Goal: Task Accomplishment & Management: Complete application form

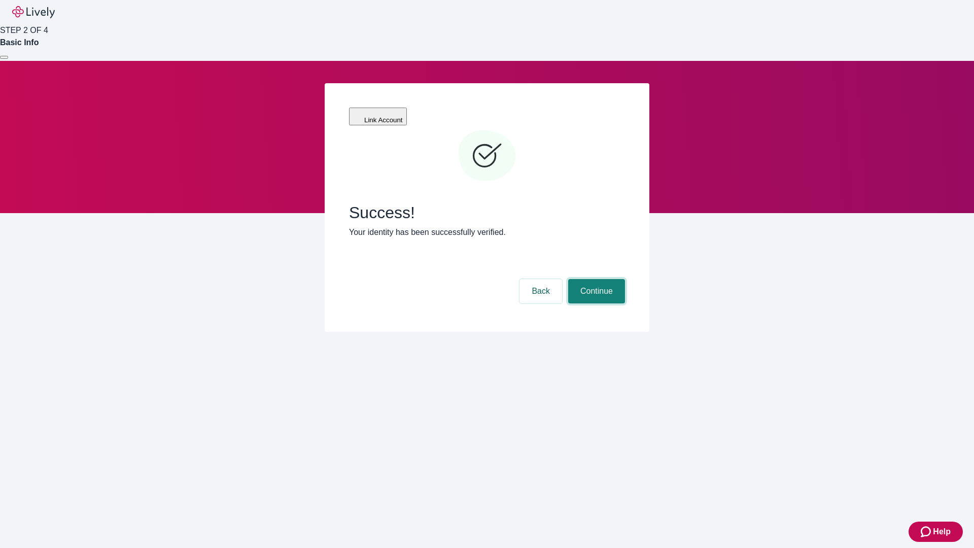
click at [595, 279] on button "Continue" at bounding box center [596, 291] width 57 height 24
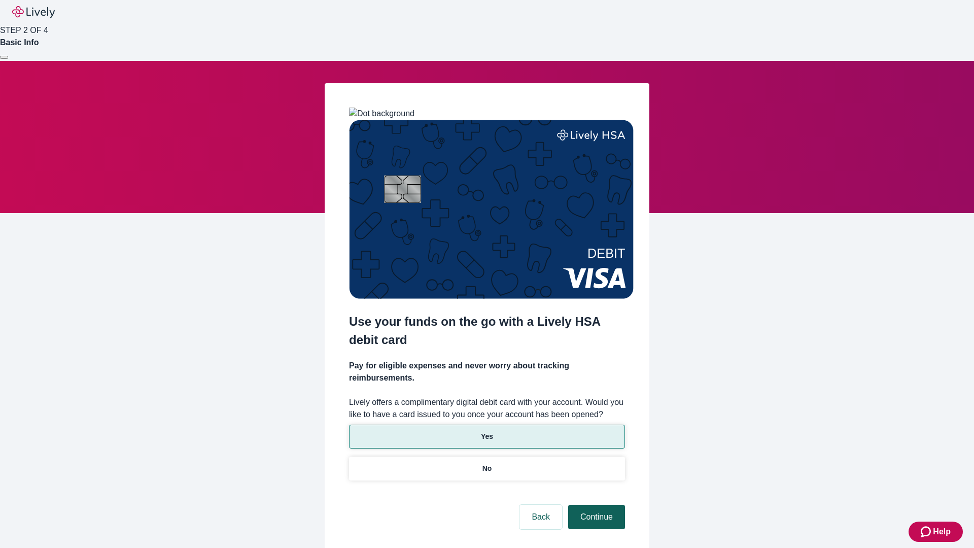
click at [487, 463] on p "No" at bounding box center [488, 468] width 10 height 11
click at [595, 505] on button "Continue" at bounding box center [596, 517] width 57 height 24
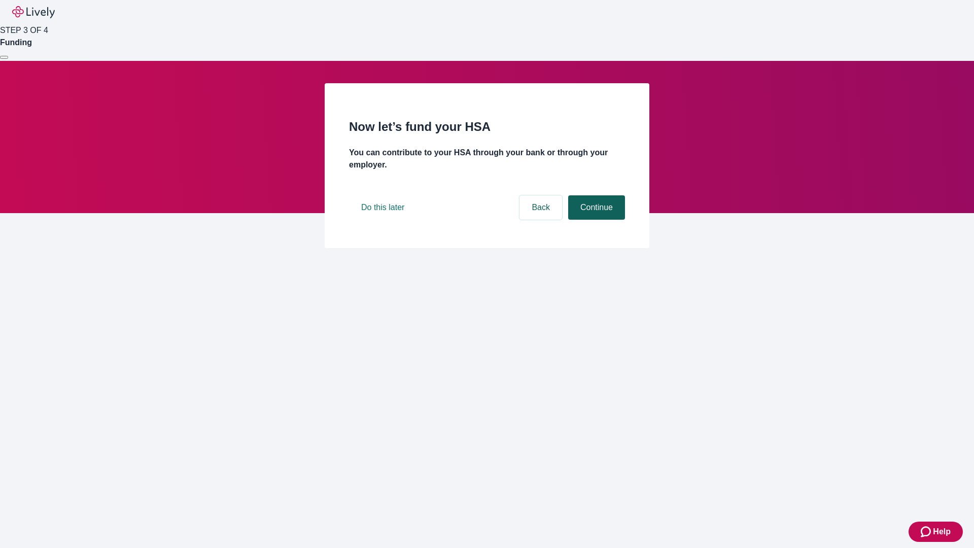
click at [595, 220] on button "Continue" at bounding box center [596, 207] width 57 height 24
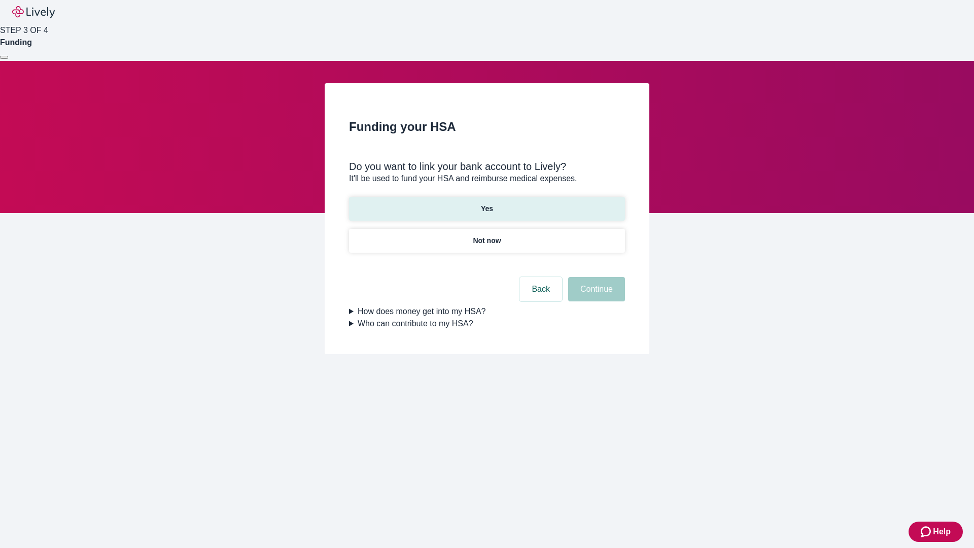
click at [487, 203] on p "Yes" at bounding box center [487, 208] width 12 height 11
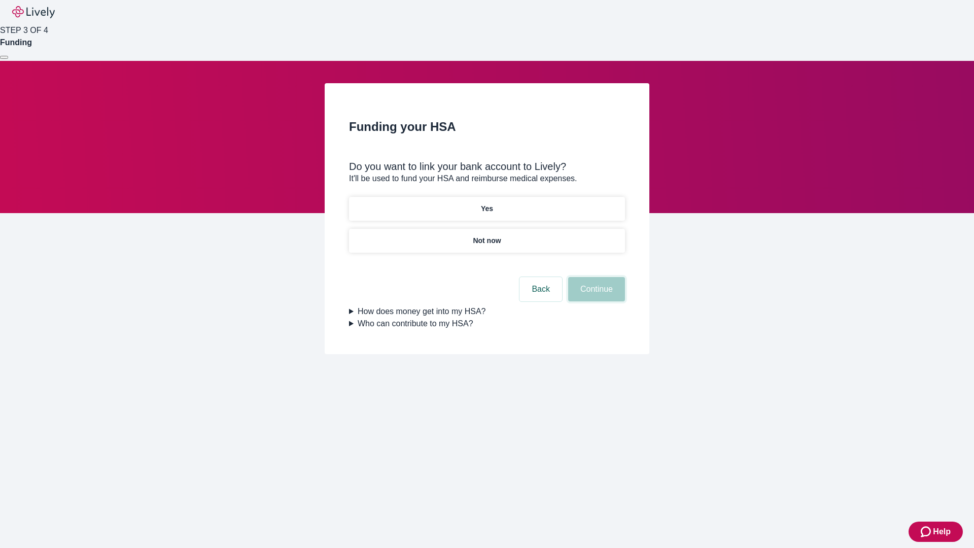
click at [595, 277] on button "Continue" at bounding box center [596, 289] width 57 height 24
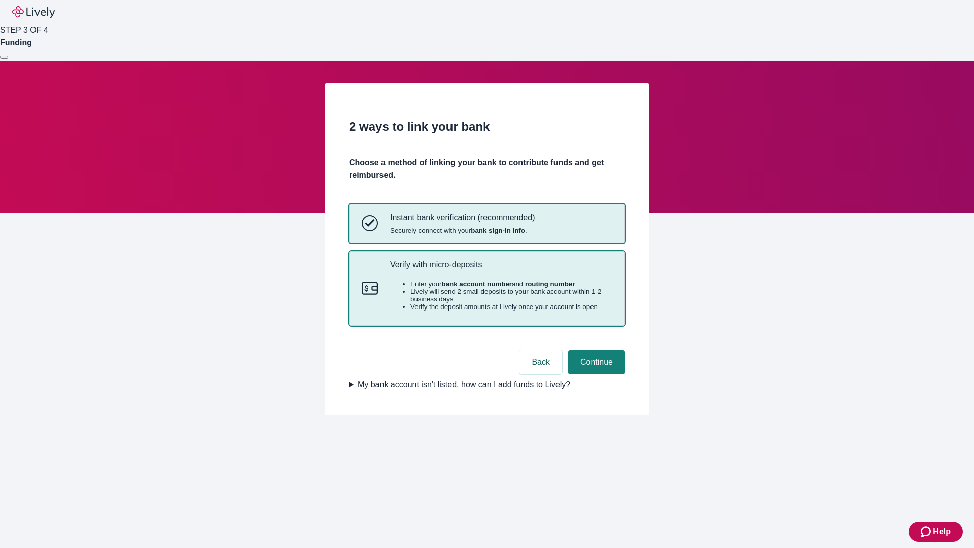
click at [501, 269] on p "Verify with micro-deposits" at bounding box center [501, 265] width 222 height 10
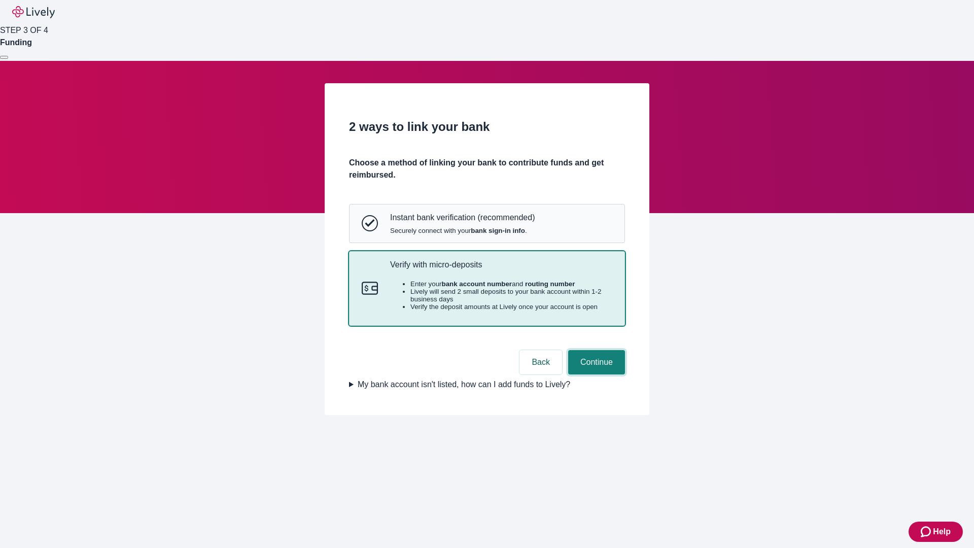
click at [595, 374] on button "Continue" at bounding box center [596, 362] width 57 height 24
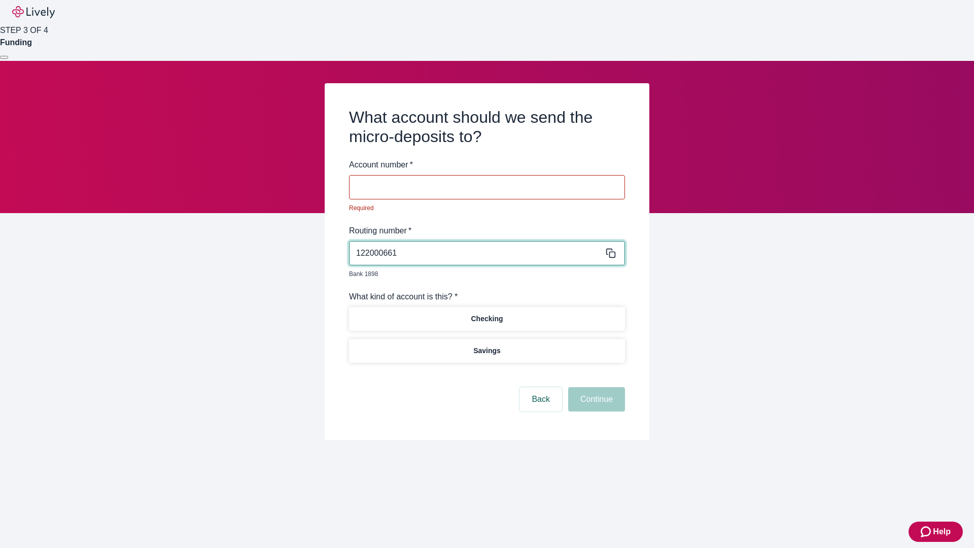
type input "122000661"
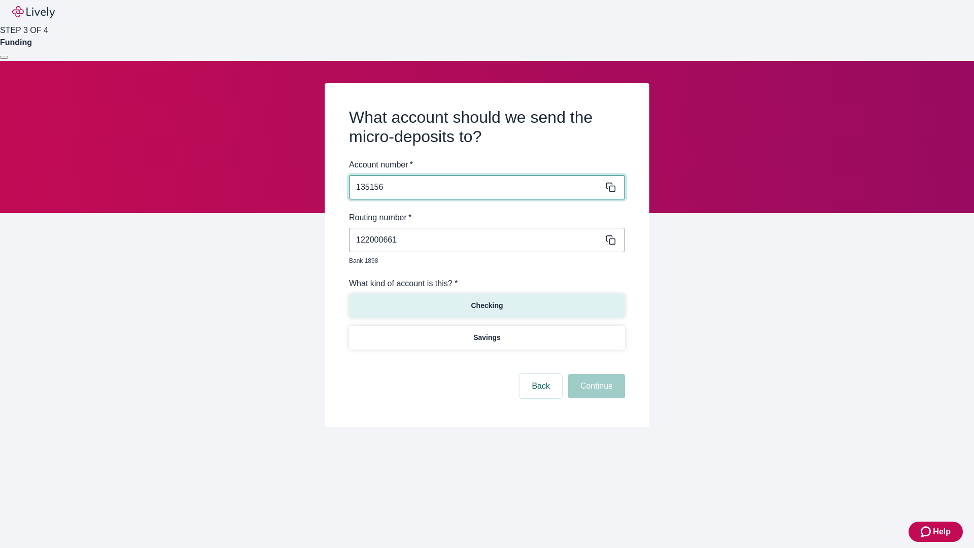
type input "135156"
click at [487, 300] on p "Checking" at bounding box center [487, 305] width 32 height 11
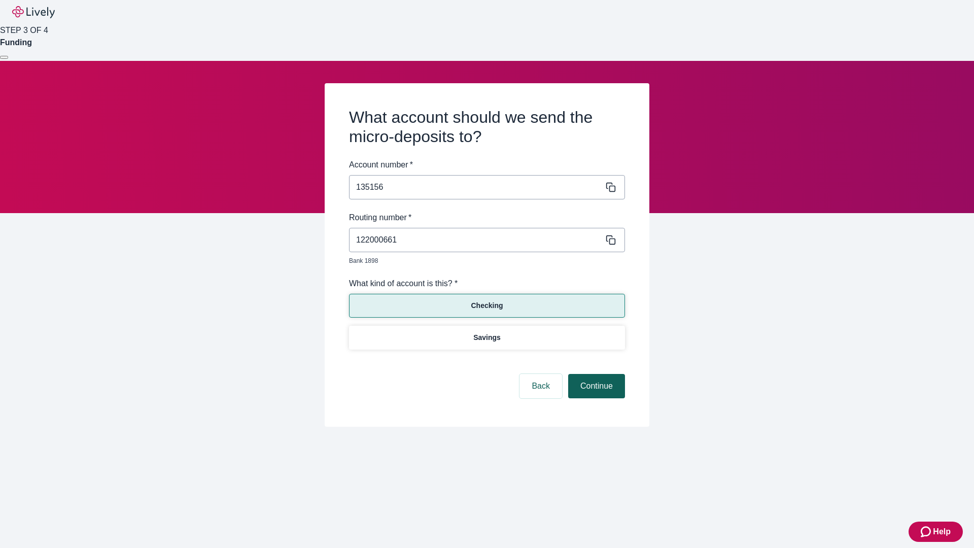
click at [595, 374] on button "Continue" at bounding box center [596, 386] width 57 height 24
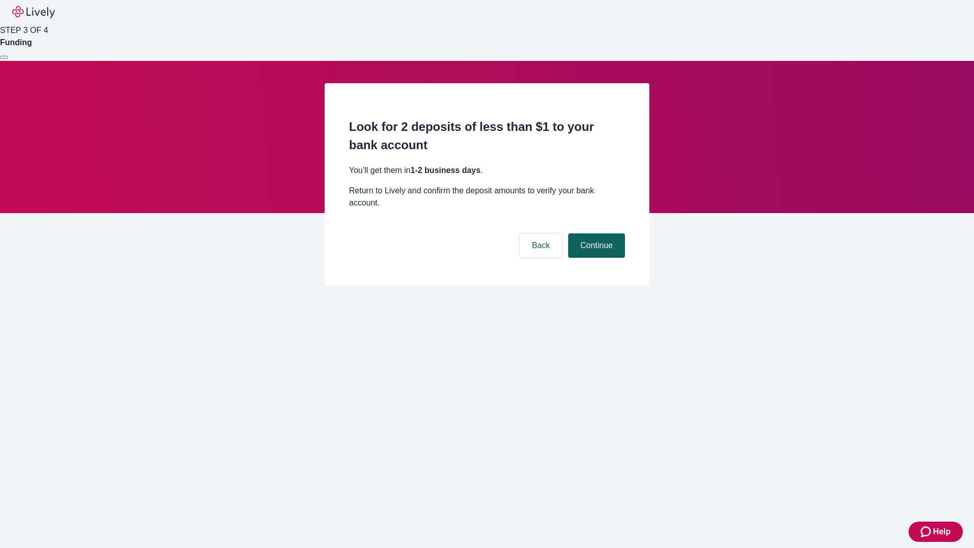
click at [595, 233] on button "Continue" at bounding box center [596, 245] width 57 height 24
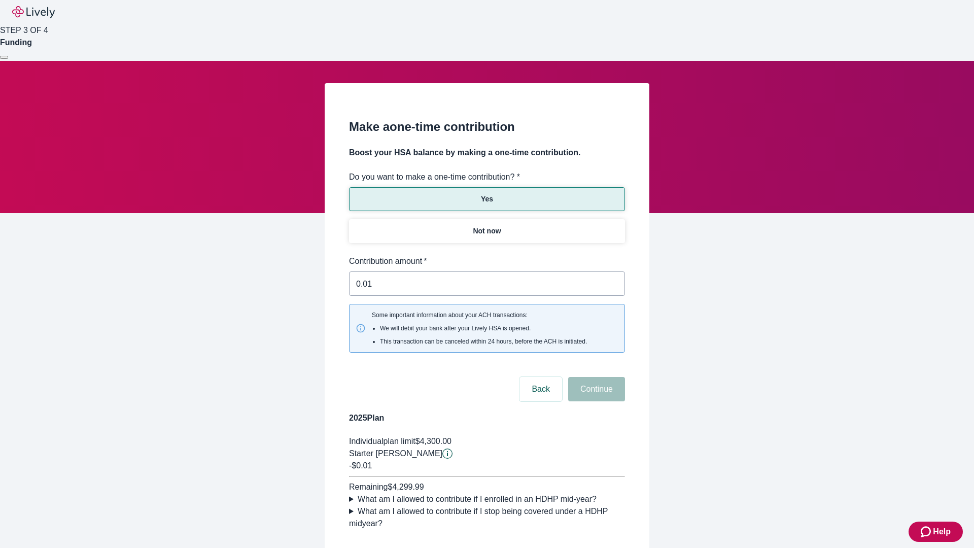
type input "0.01"
click at [595, 377] on button "Continue" at bounding box center [596, 389] width 57 height 24
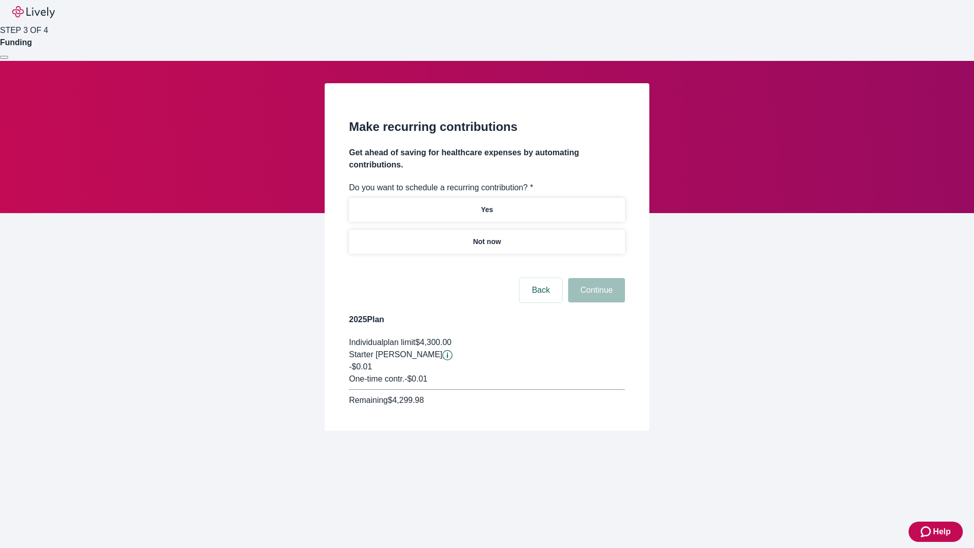
click at [487, 236] on p "Not now" at bounding box center [487, 241] width 28 height 11
click at [595, 278] on button "Continue" at bounding box center [596, 290] width 57 height 24
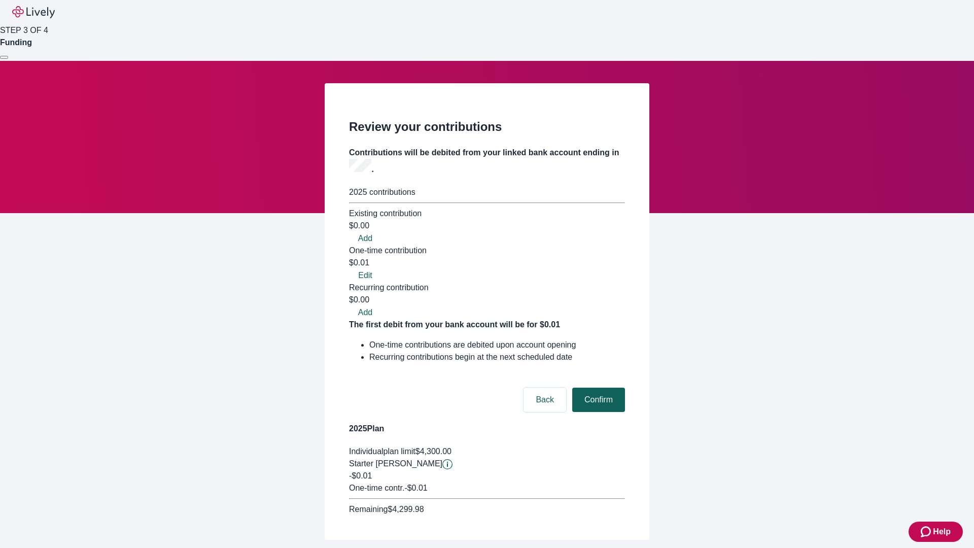
click at [597, 388] on button "Confirm" at bounding box center [598, 400] width 53 height 24
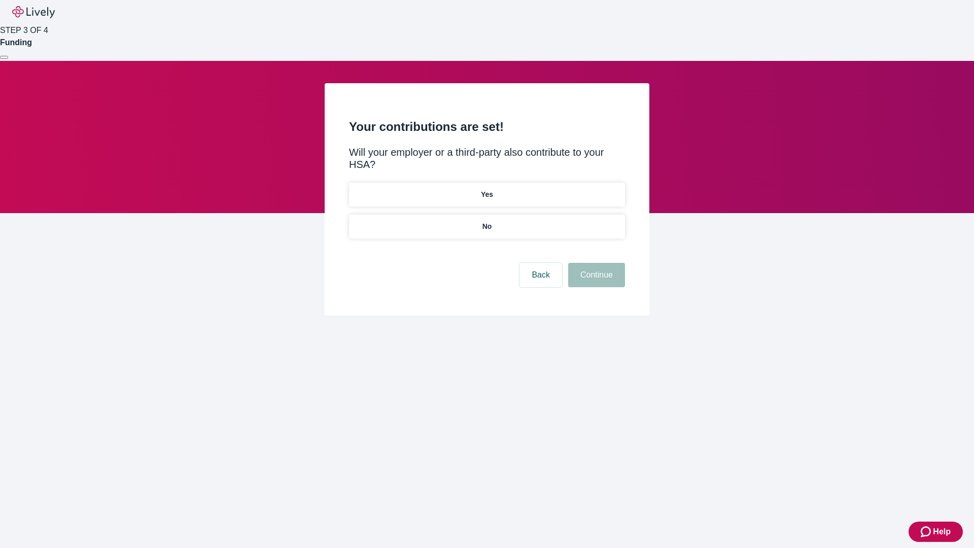
click at [487, 221] on p "No" at bounding box center [488, 226] width 10 height 11
click at [595, 263] on button "Continue" at bounding box center [596, 275] width 57 height 24
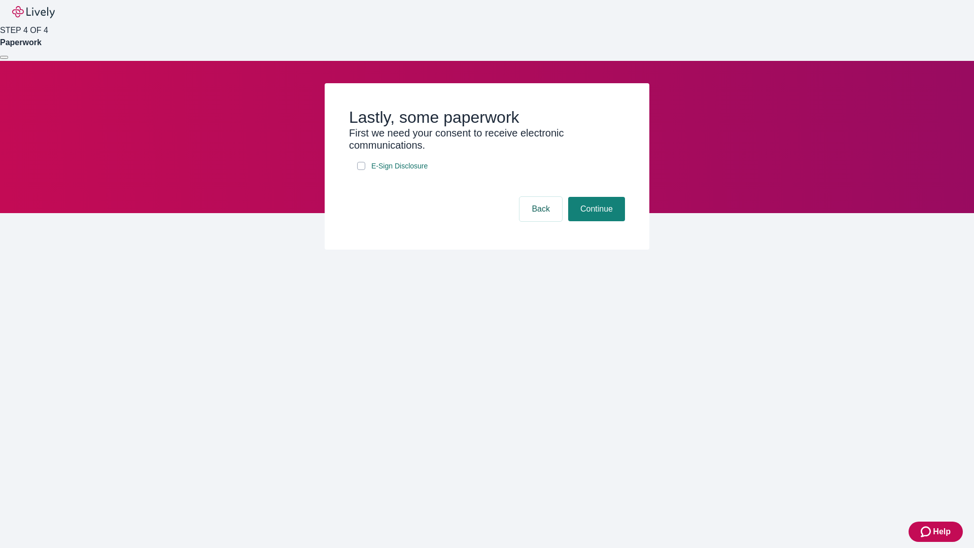
click at [361, 170] on input "E-Sign Disclosure" at bounding box center [361, 166] width 8 height 8
checkbox input "true"
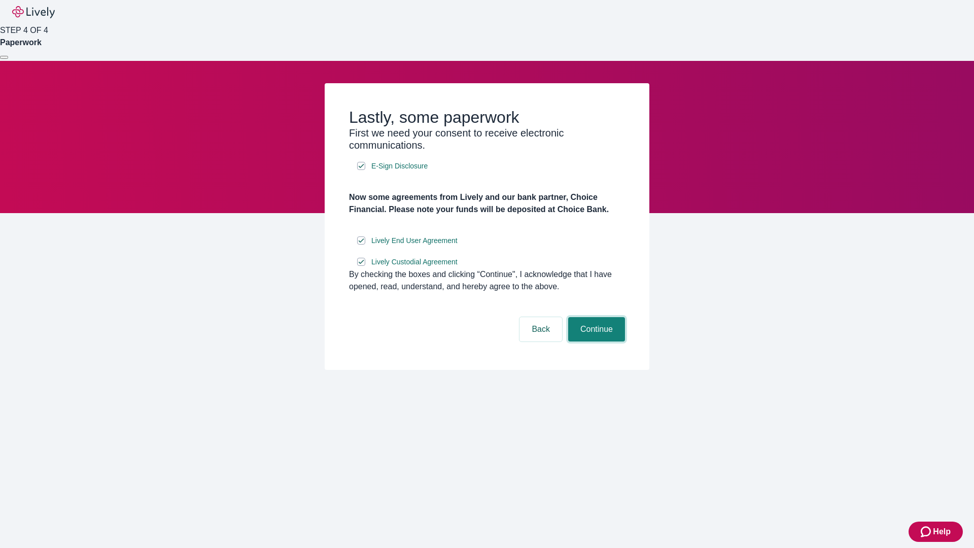
click at [595, 341] on button "Continue" at bounding box center [596, 329] width 57 height 24
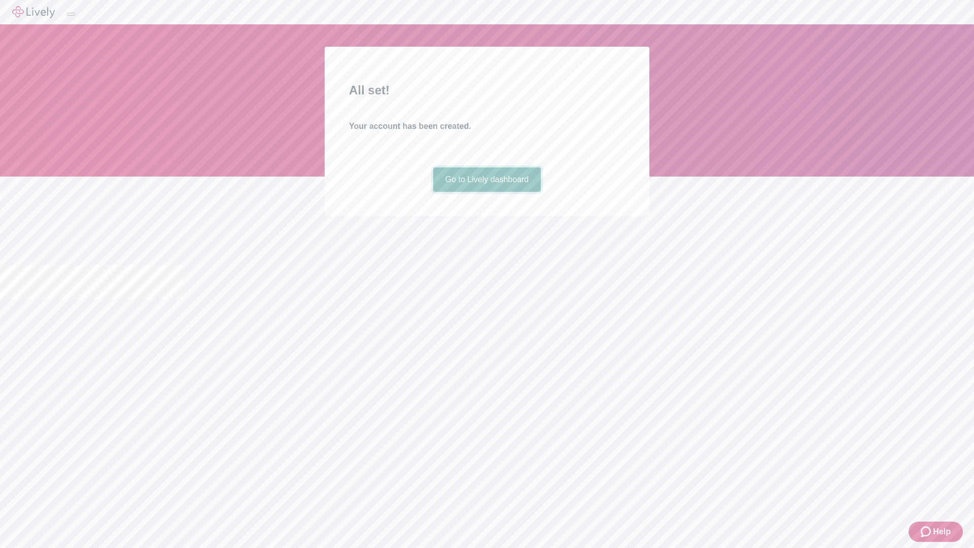
click at [487, 192] on link "Go to Lively dashboard" at bounding box center [487, 179] width 108 height 24
